Goal: Communication & Community: Connect with others

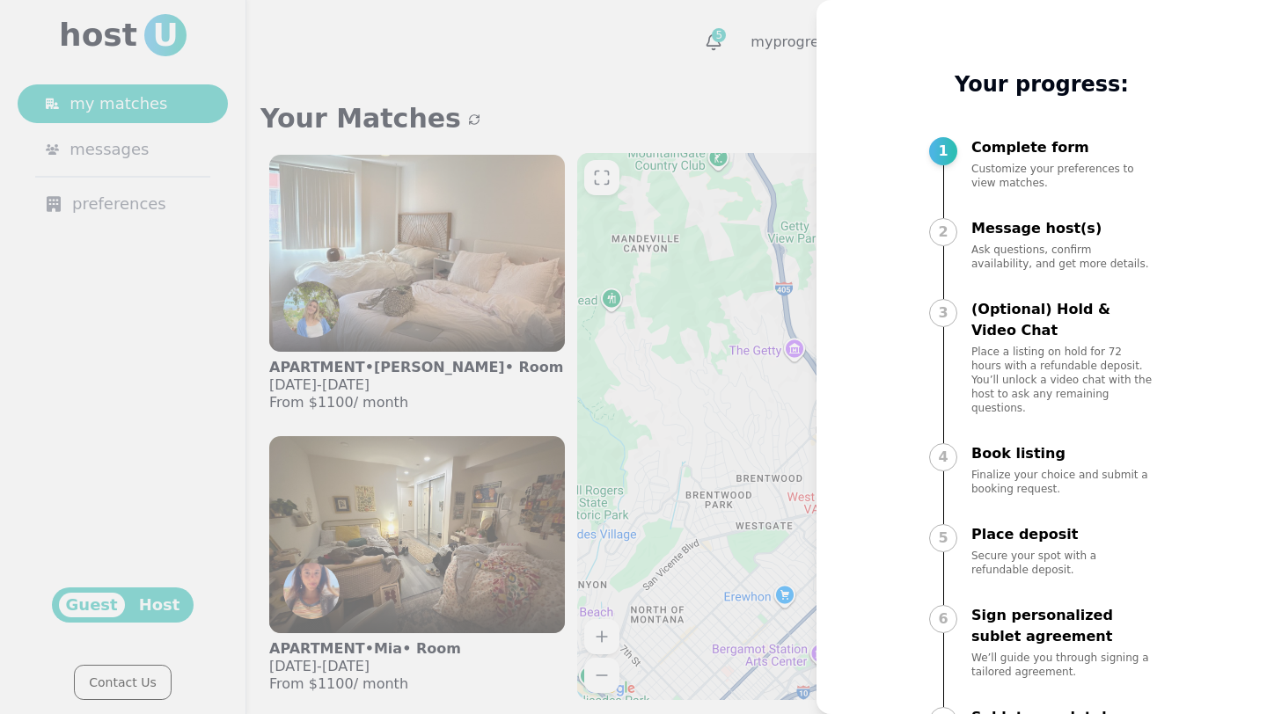
click at [693, 106] on div at bounding box center [633, 357] width 1267 height 714
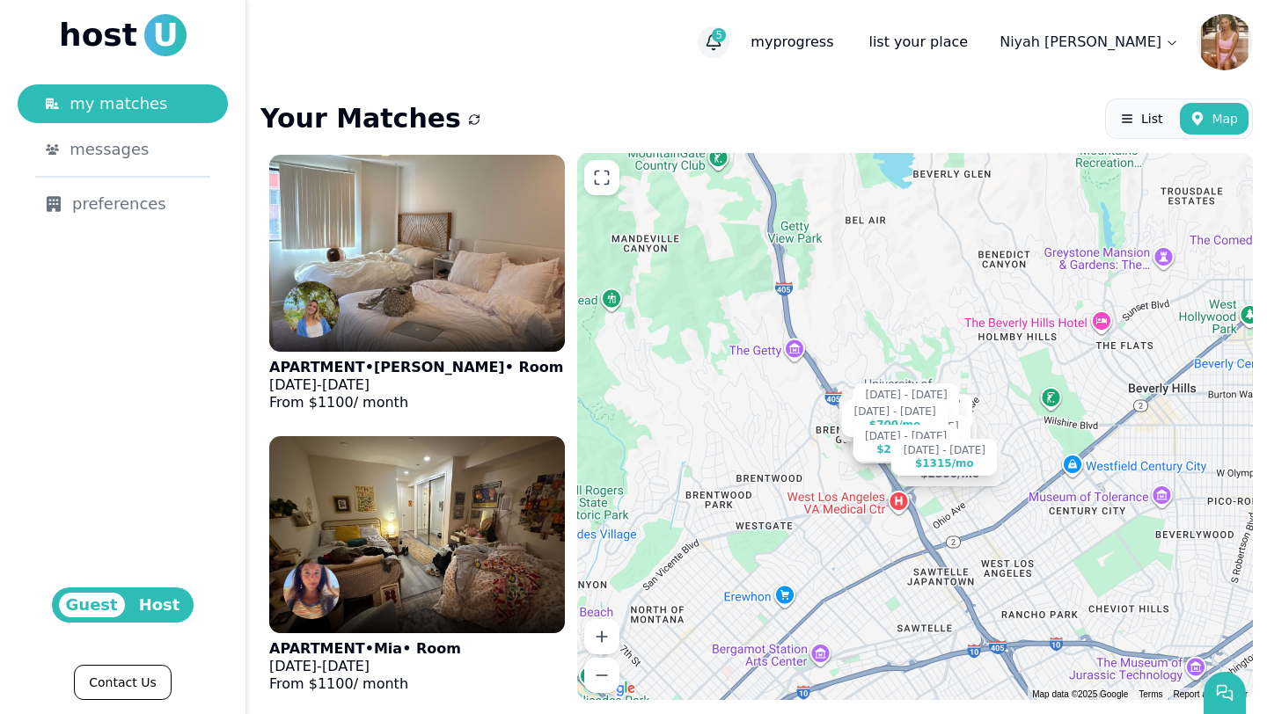
click at [722, 42] on icon "button" at bounding box center [714, 42] width 18 height 18
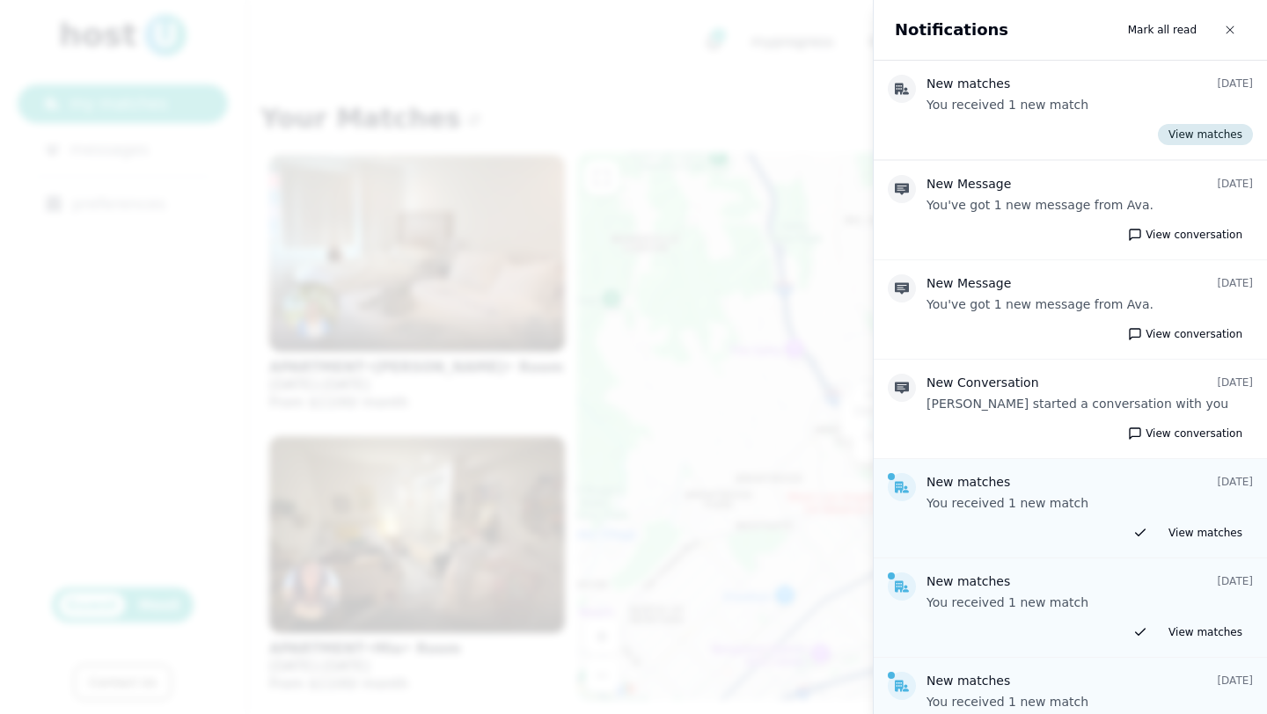
click at [1206, 137] on link "View matches" at bounding box center [1205, 134] width 95 height 21
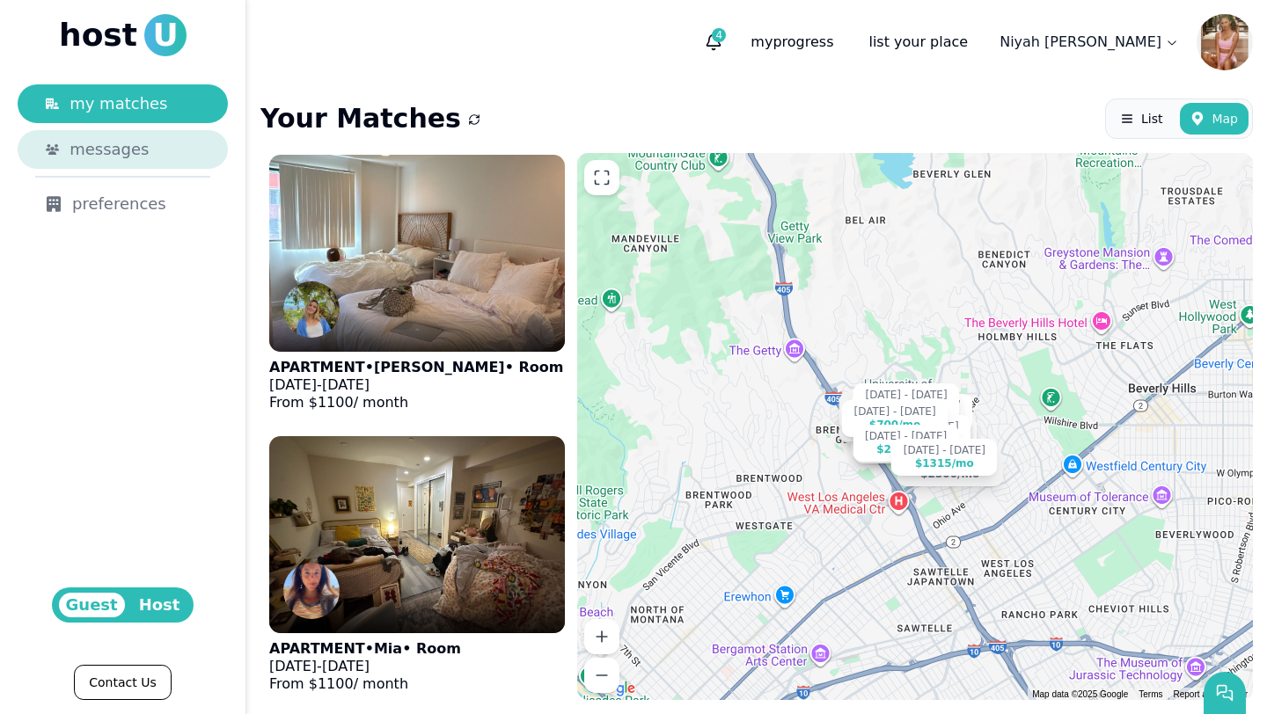
click at [122, 150] on span "messages" at bounding box center [109, 149] width 79 height 25
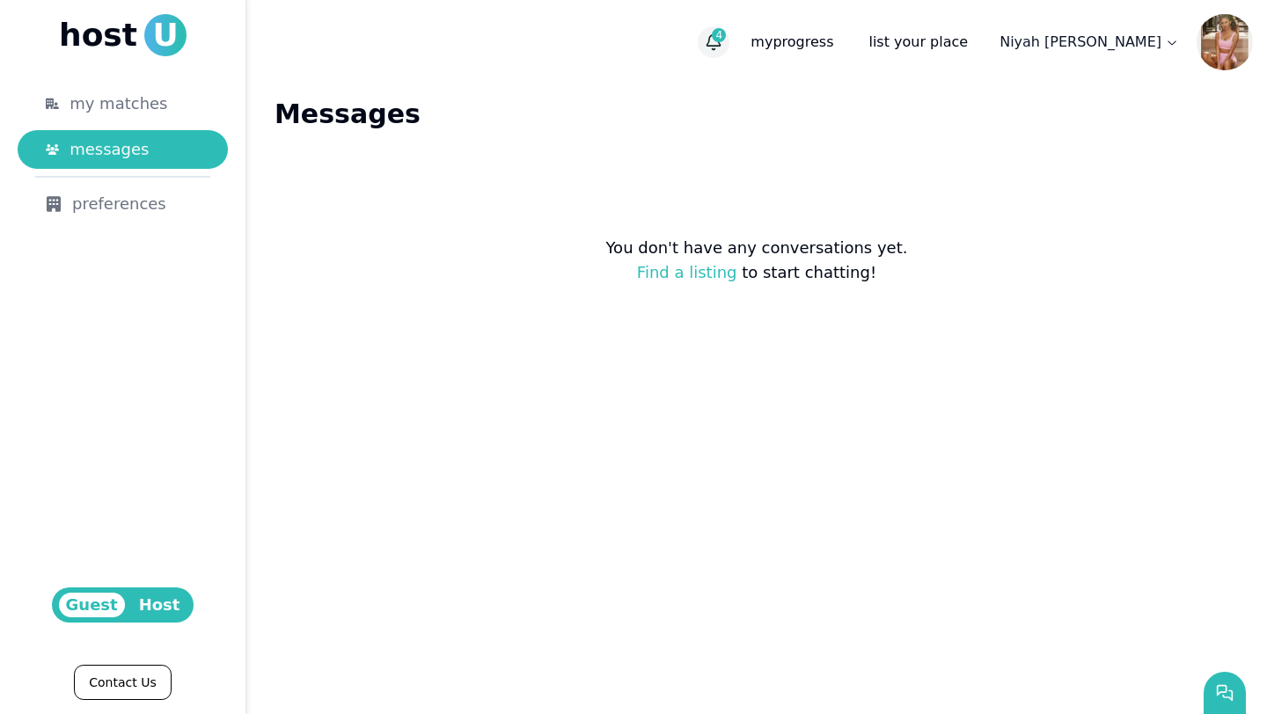
click at [726, 36] on span "4" at bounding box center [719, 35] width 14 height 14
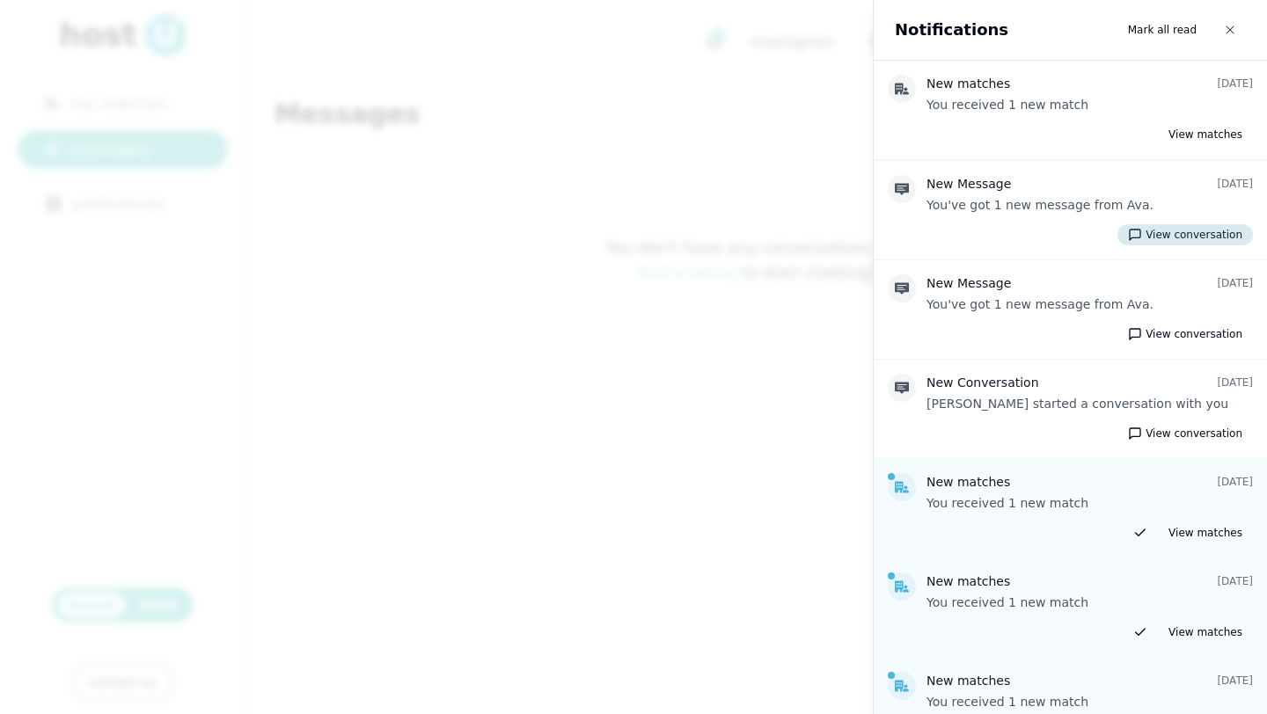
click at [1142, 236] on icon at bounding box center [1135, 235] width 14 height 14
